Goal: Navigation & Orientation: Find specific page/section

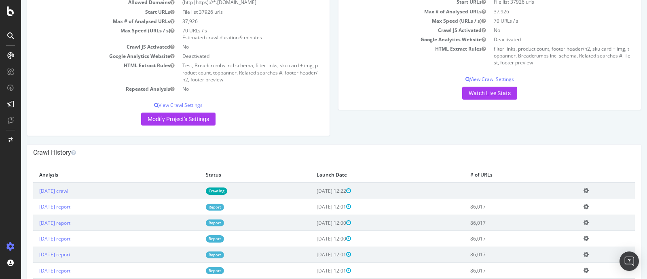
scroll to position [152, 0]
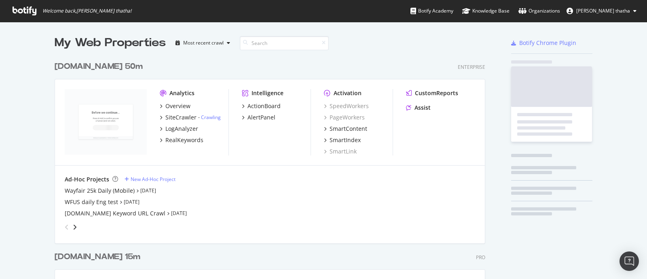
scroll to position [1830, 429]
